Goal: Connect with others: Connect with others

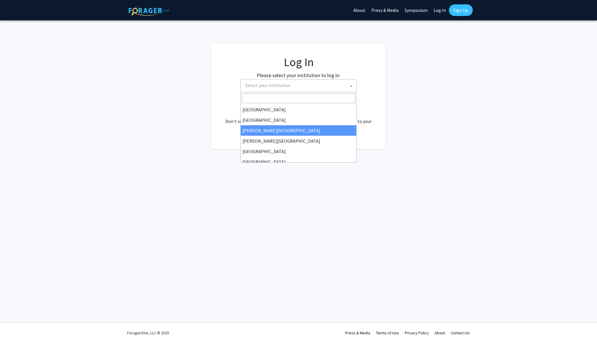
select select "5"
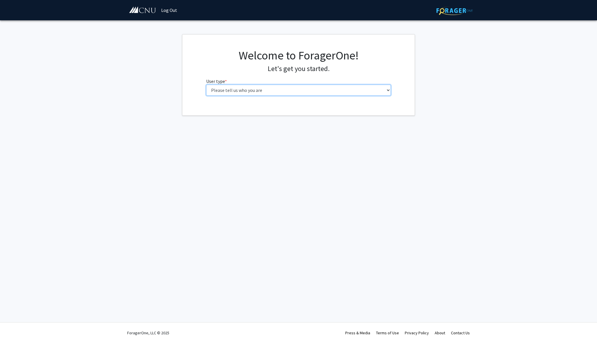
select select "1: undergrad"
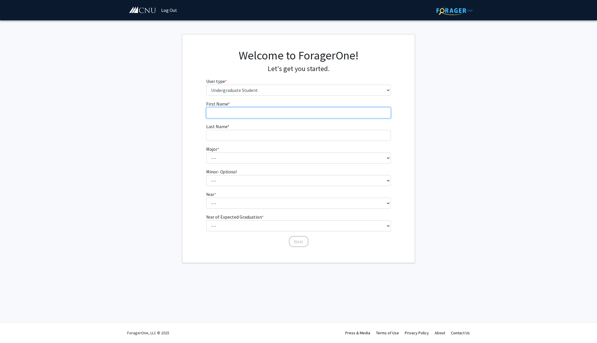
click at [222, 108] on input "First Name * required" at bounding box center [298, 112] width 185 height 11
type input "V"
type input "[DEMOGRAPHIC_DATA]"
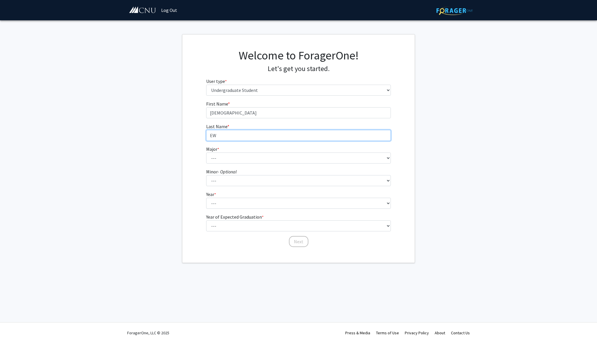
type input "E"
type input "Wennin"
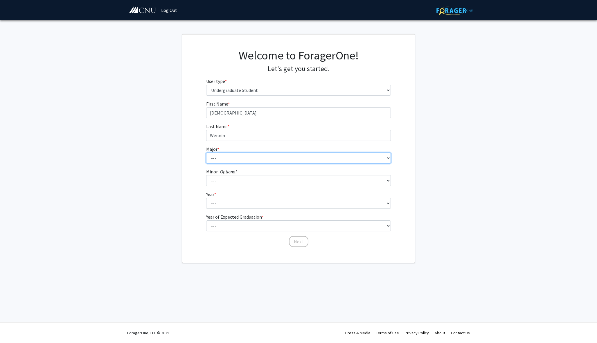
select select "27: 638"
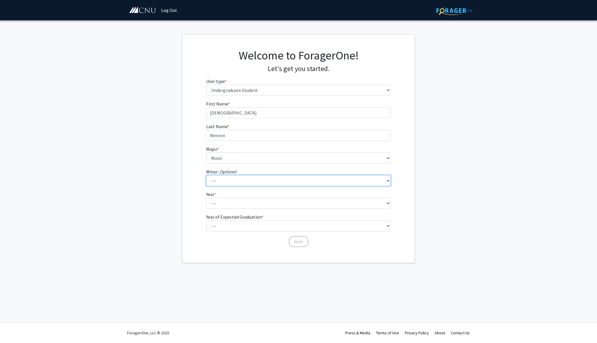
select select "18: 421"
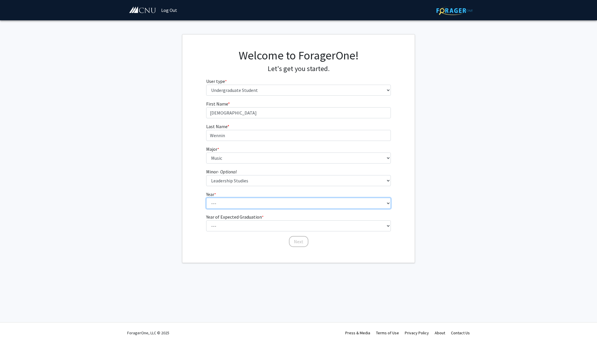
select select "1: first-year"
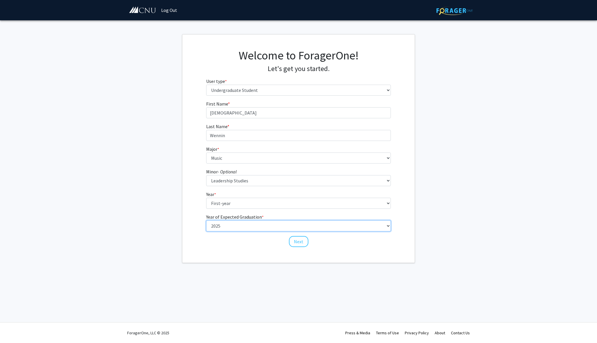
select select "5: 2029"
click at [296, 243] on button "Next" at bounding box center [298, 241] width 19 height 11
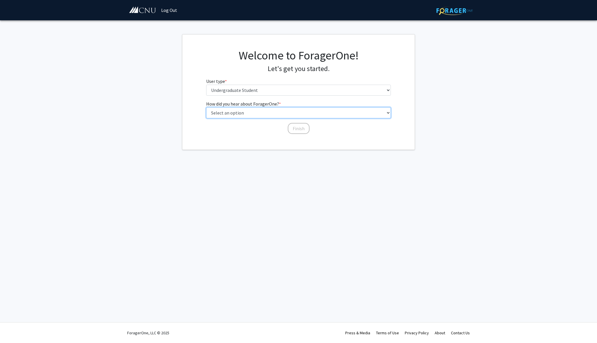
select select "2: faculty_recommendation"
click at [291, 127] on button "Finish" at bounding box center [299, 128] width 22 height 11
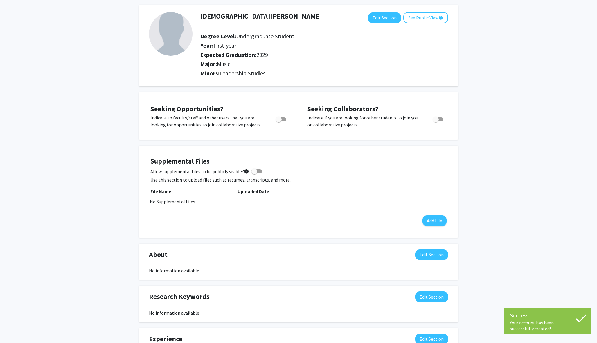
scroll to position [28, 0]
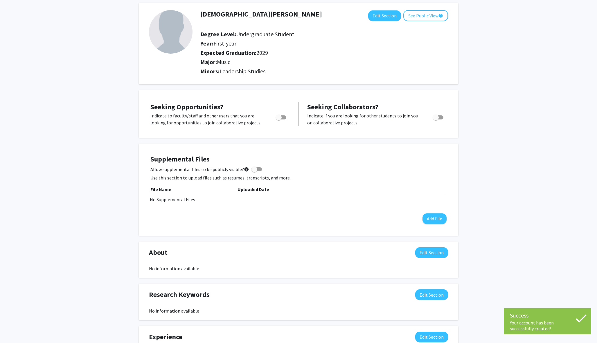
click at [282, 118] on span "Toggle" at bounding box center [281, 117] width 10 height 4
click at [279, 120] on input "Are you actively seeking opportunities?" at bounding box center [278, 120] width 0 height 0
checkbox input "true"
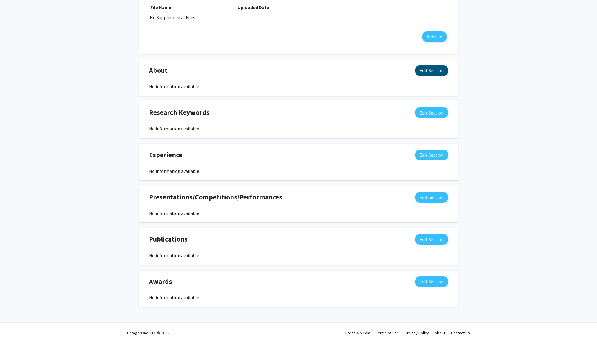
scroll to position [211, 0]
click at [433, 73] on button "Edit Section" at bounding box center [431, 70] width 33 height 11
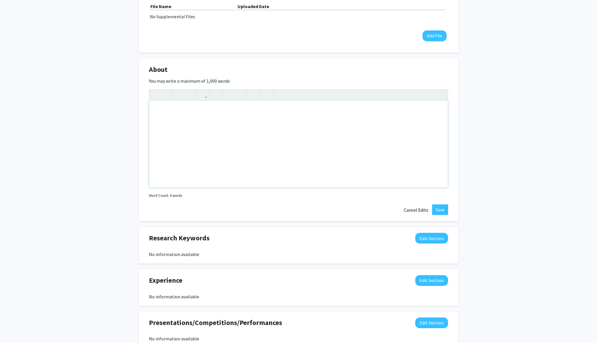
click at [373, 149] on div "Note to users with screen readers: Please deactivate our accessibility plugin f…" at bounding box center [298, 144] width 298 height 87
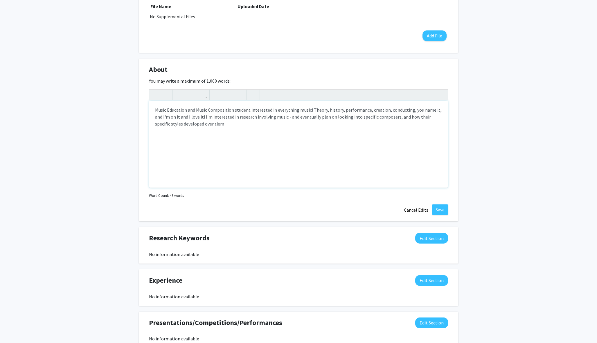
type textarea "<p>Music Education and Music Composition student interested in everything music…"
click at [440, 210] on button "Save" at bounding box center [440, 210] width 16 height 10
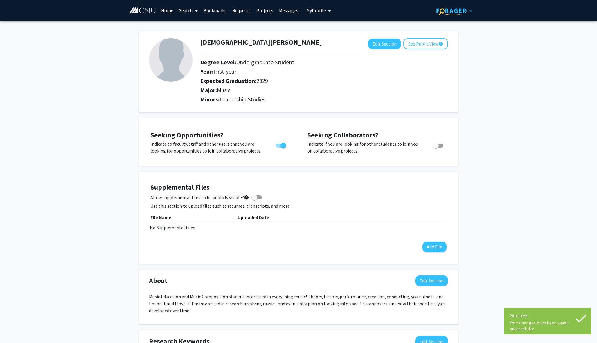
scroll to position [0, 0]
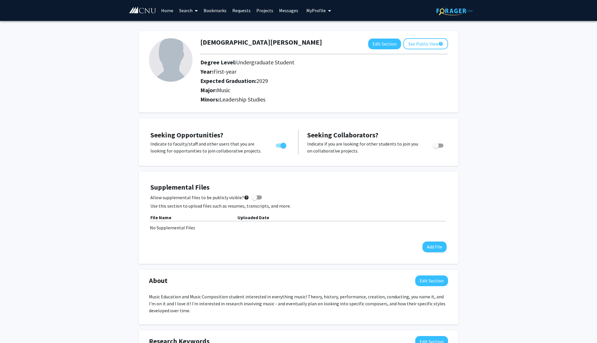
click at [187, 11] on link "Search" at bounding box center [188, 10] width 24 height 20
click at [171, 10] on link "Home" at bounding box center [167, 10] width 18 height 20
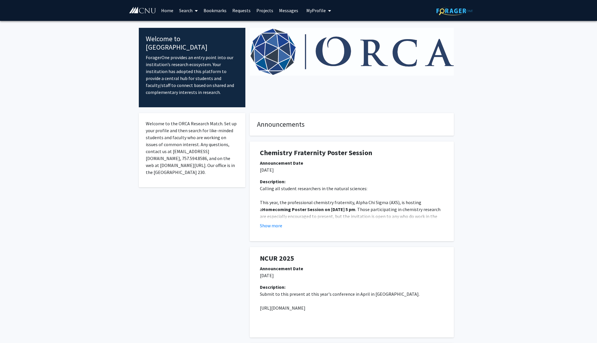
click at [185, 12] on link "Search" at bounding box center [188, 10] width 24 height 20
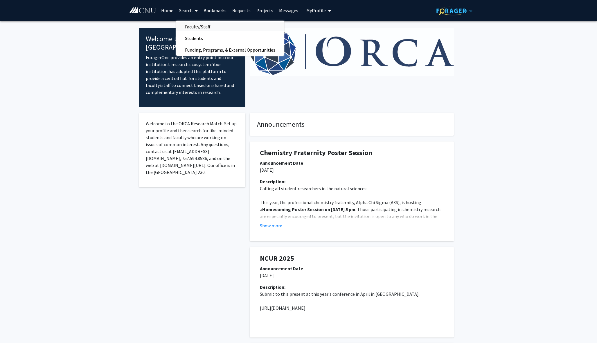
click at [191, 24] on span "Faculty/Staff" at bounding box center [197, 27] width 43 height 12
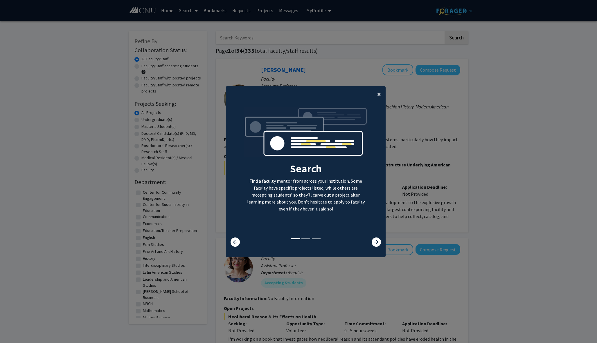
click at [379, 92] on span "×" at bounding box center [379, 94] width 4 height 9
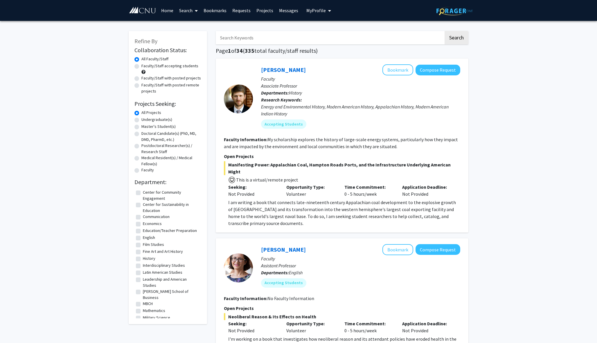
click at [269, 39] on input "Search Keywords" at bounding box center [330, 37] width 228 height 13
type input "music"
click at [456, 39] on button "Search" at bounding box center [456, 37] width 24 height 13
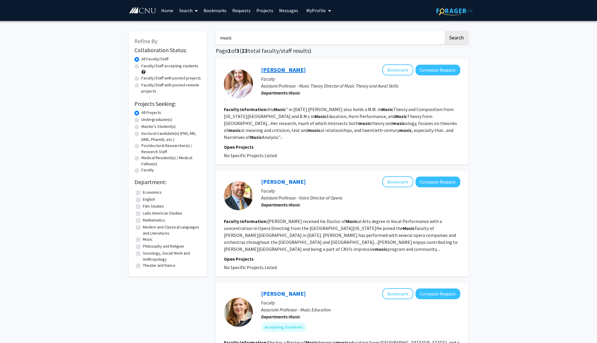
click at [285, 71] on link "[PERSON_NAME]" at bounding box center [283, 69] width 45 height 7
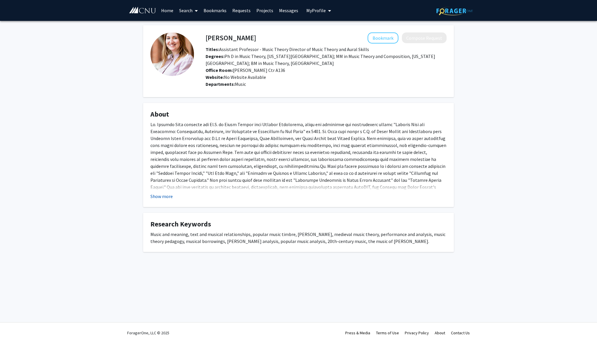
click at [163, 194] on button "Show more" at bounding box center [161, 196] width 22 height 7
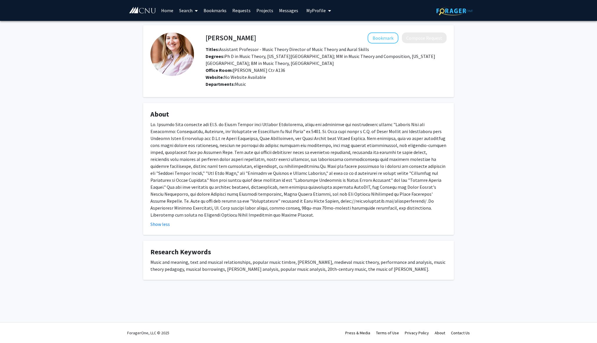
click at [180, 12] on link "Search" at bounding box center [188, 10] width 24 height 20
click at [188, 26] on span "Faculty/Staff" at bounding box center [197, 27] width 43 height 12
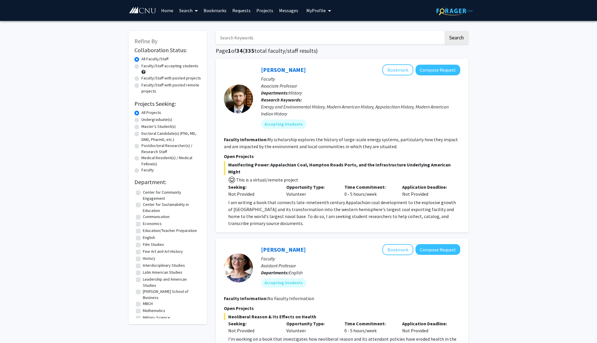
scroll to position [0, 0]
click at [264, 44] on input "Search Keywords" at bounding box center [330, 37] width 228 height 13
type input "music"
click at [456, 39] on button "Search" at bounding box center [456, 37] width 24 height 13
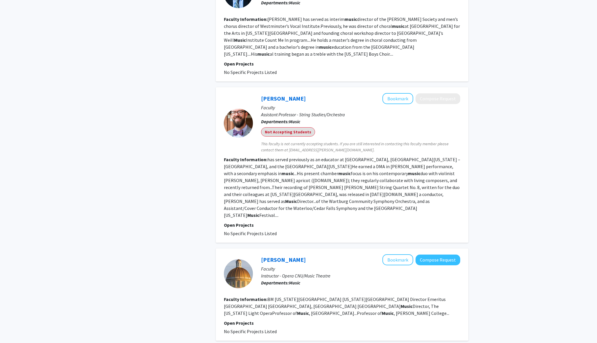
scroll to position [958, 0]
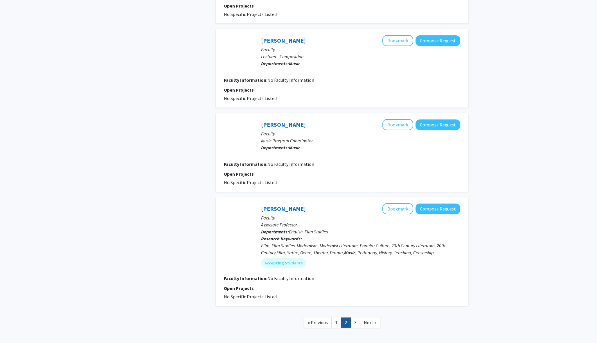
scroll to position [816, 0]
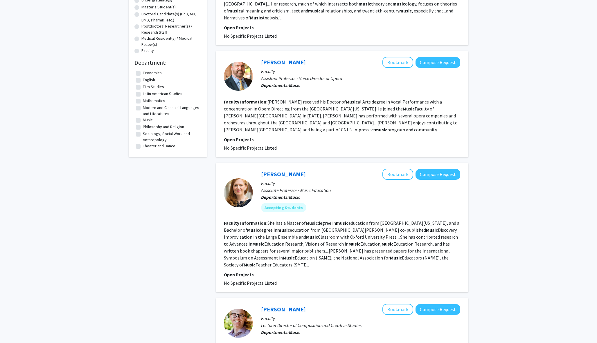
scroll to position [127, 0]
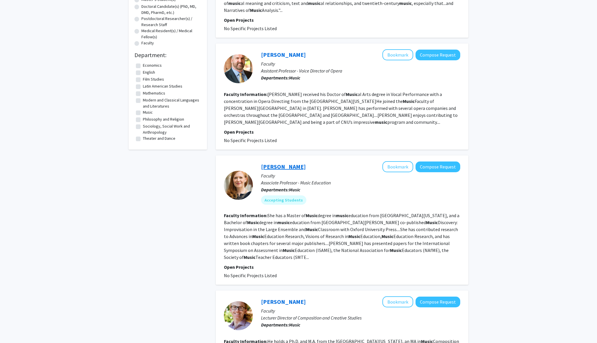
click at [294, 163] on link "[PERSON_NAME]" at bounding box center [283, 166] width 45 height 7
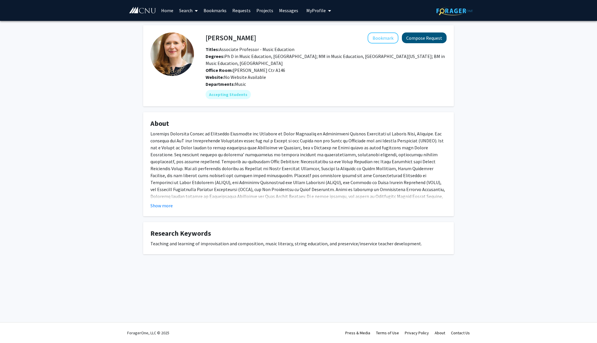
click at [428, 40] on button "Compose Request" at bounding box center [424, 37] width 45 height 11
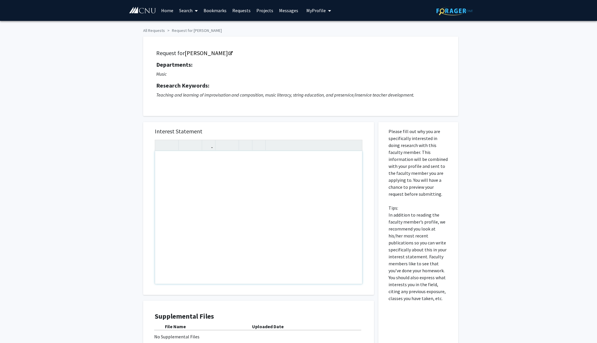
click at [263, 176] on div "Note to users with screen readers: Please press Alt+0 or Option+0 to deactivate…" at bounding box center [258, 217] width 207 height 133
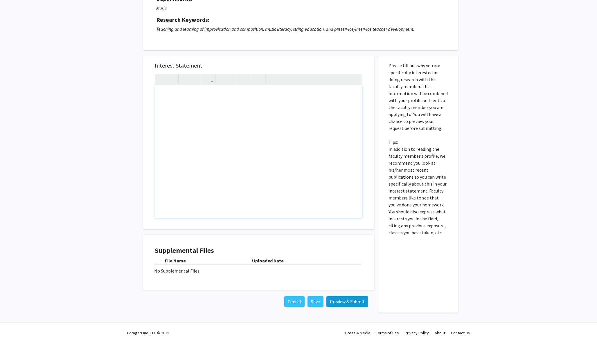
scroll to position [66, 0]
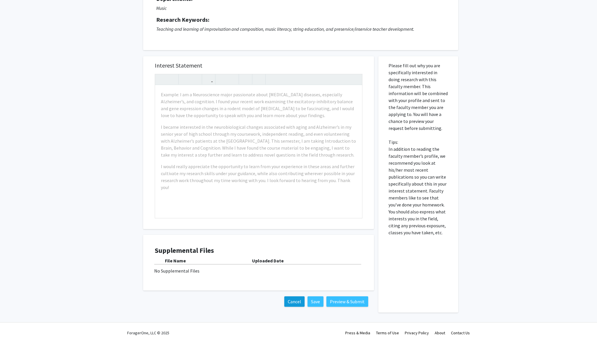
click at [298, 301] on button "Cancel" at bounding box center [294, 302] width 20 height 10
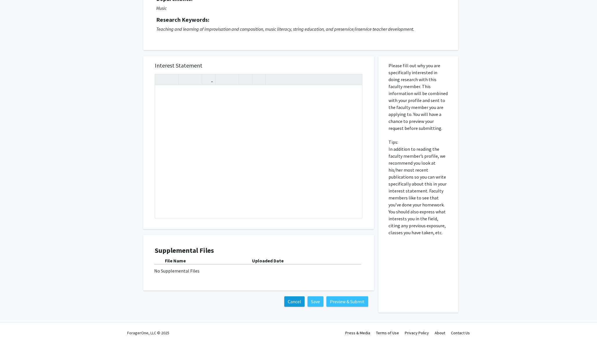
click at [295, 303] on button "Cancel" at bounding box center [294, 302] width 20 height 10
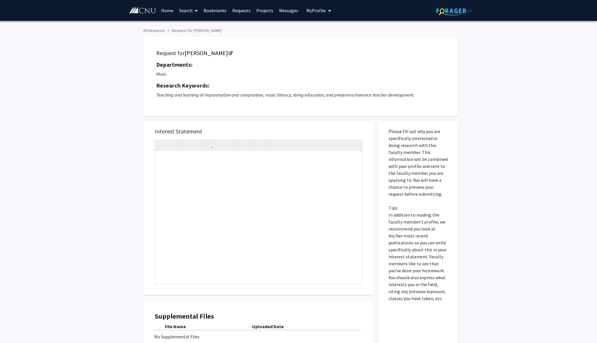
scroll to position [0, 0]
click at [165, 11] on link "Home" at bounding box center [167, 10] width 18 height 20
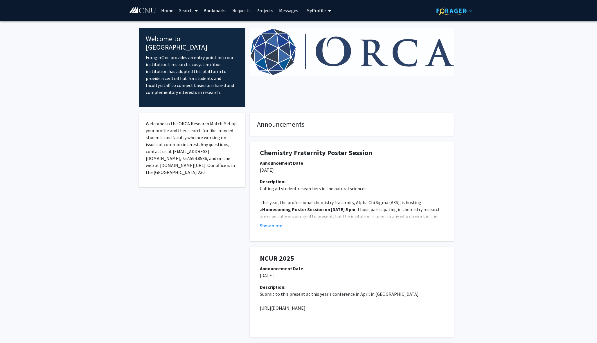
click at [191, 12] on link "Search" at bounding box center [188, 10] width 24 height 20
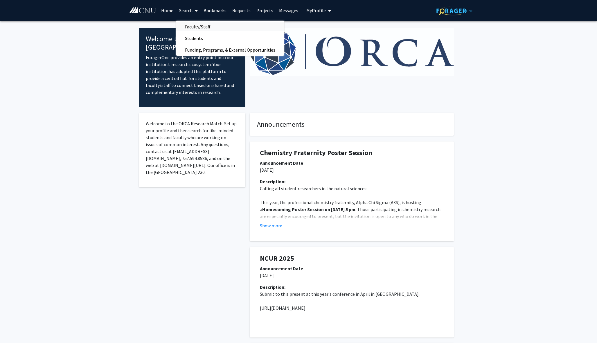
click at [193, 25] on span "Faculty/Staff" at bounding box center [197, 27] width 43 height 12
